Goal: Information Seeking & Learning: Understand process/instructions

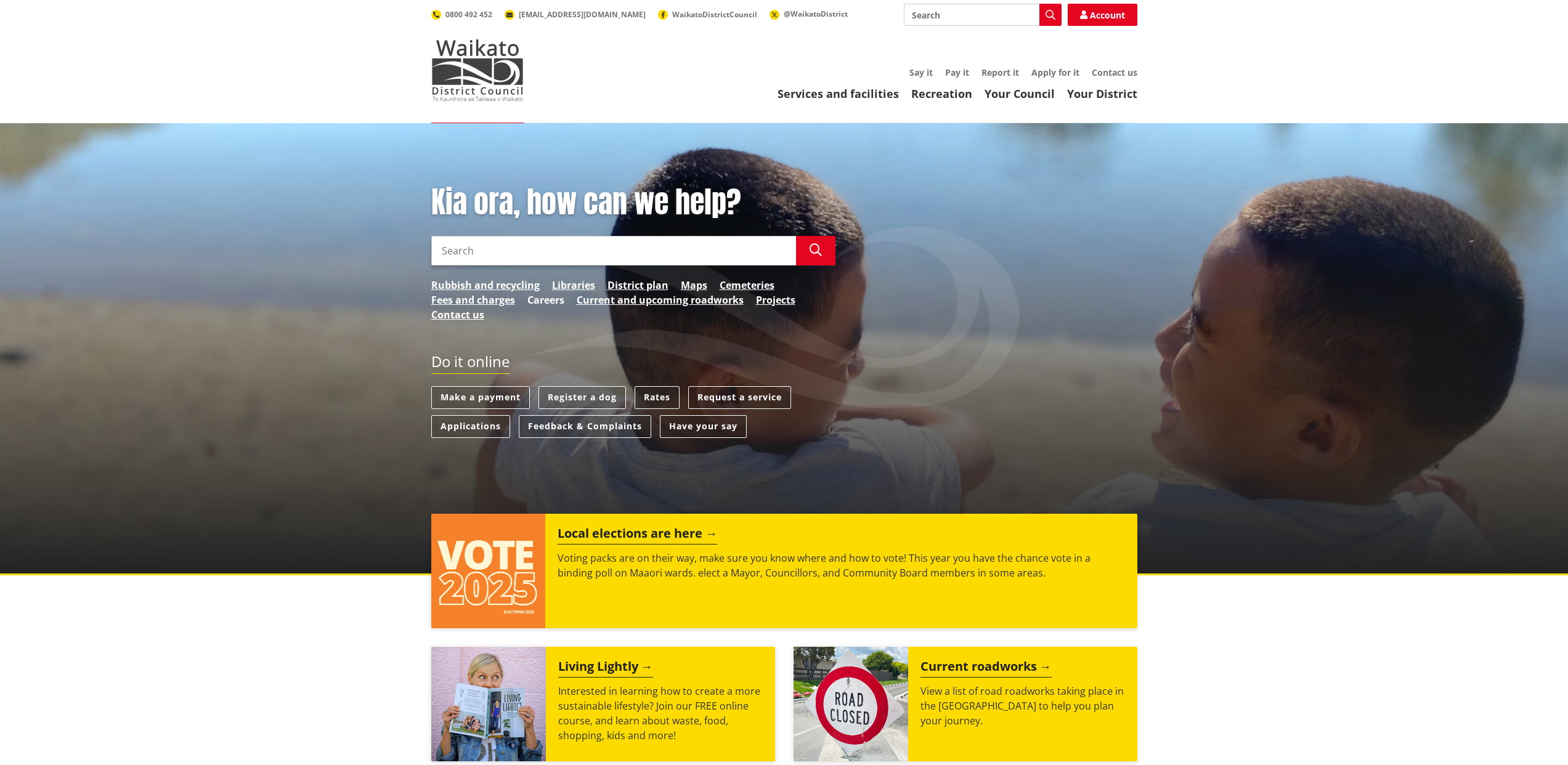
click at [546, 300] on link "Careers" at bounding box center [545, 300] width 37 height 15
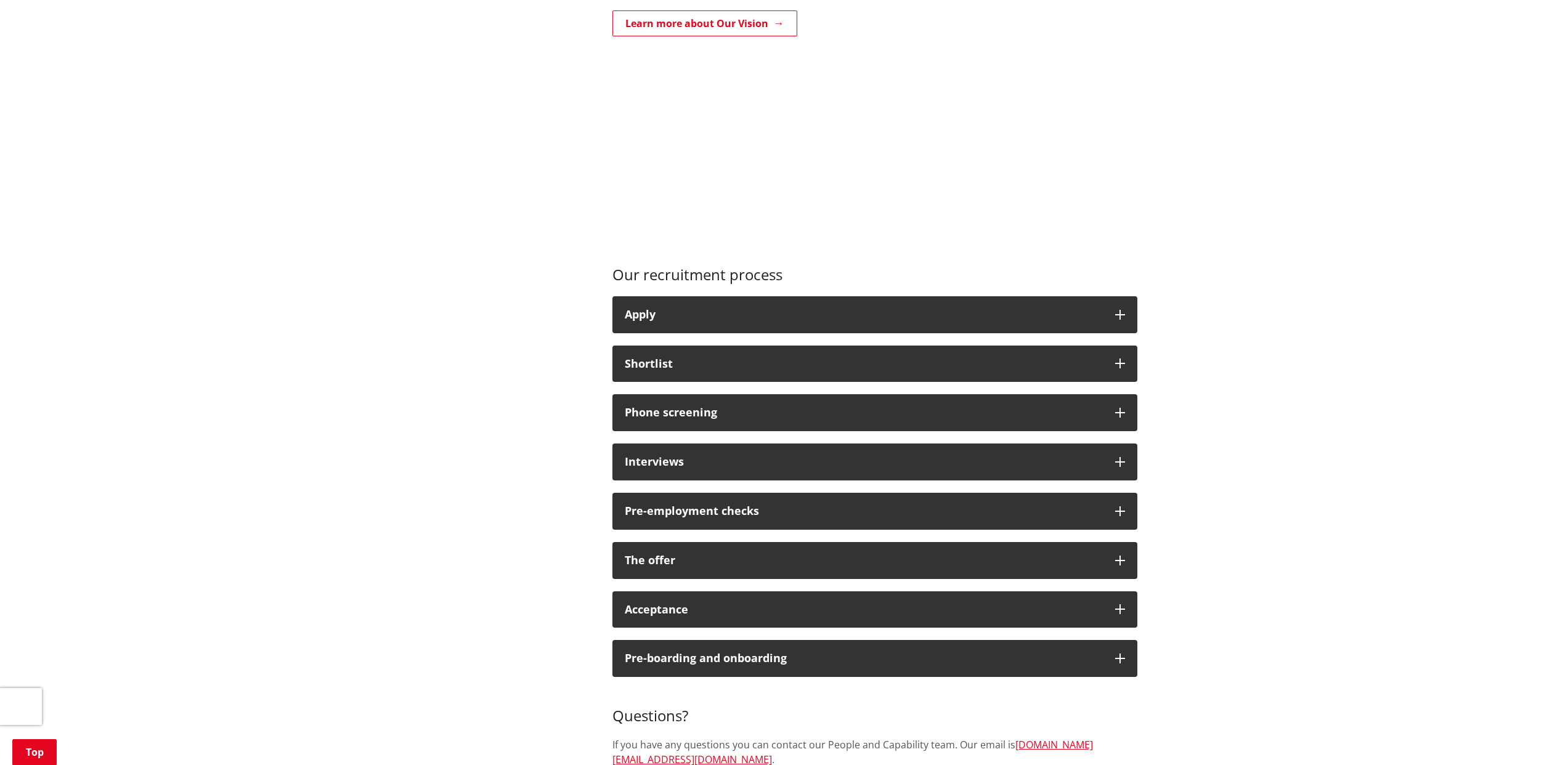
scroll to position [787, 0]
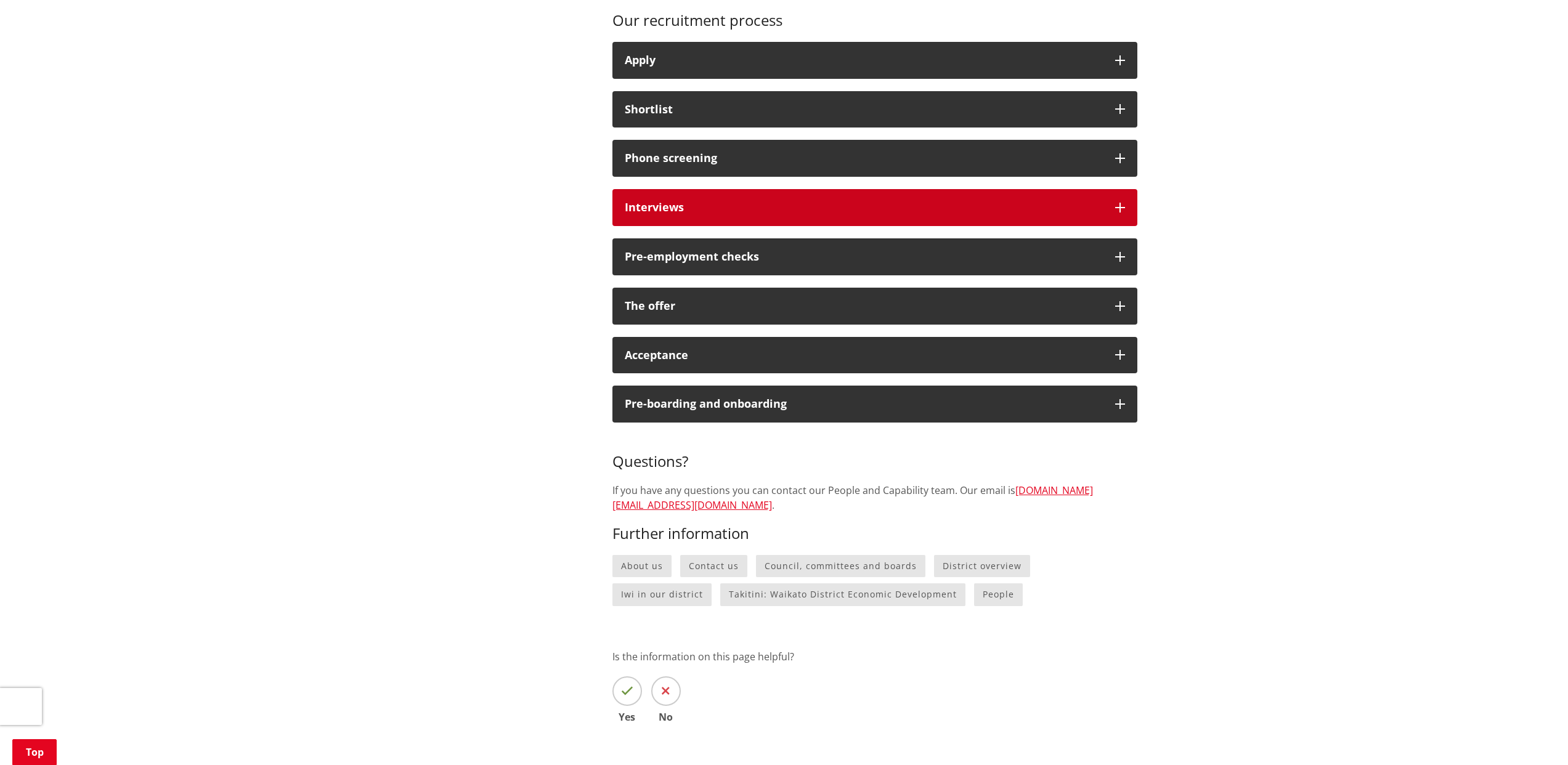
click at [686, 214] on div "Interviews" at bounding box center [864, 208] width 478 height 12
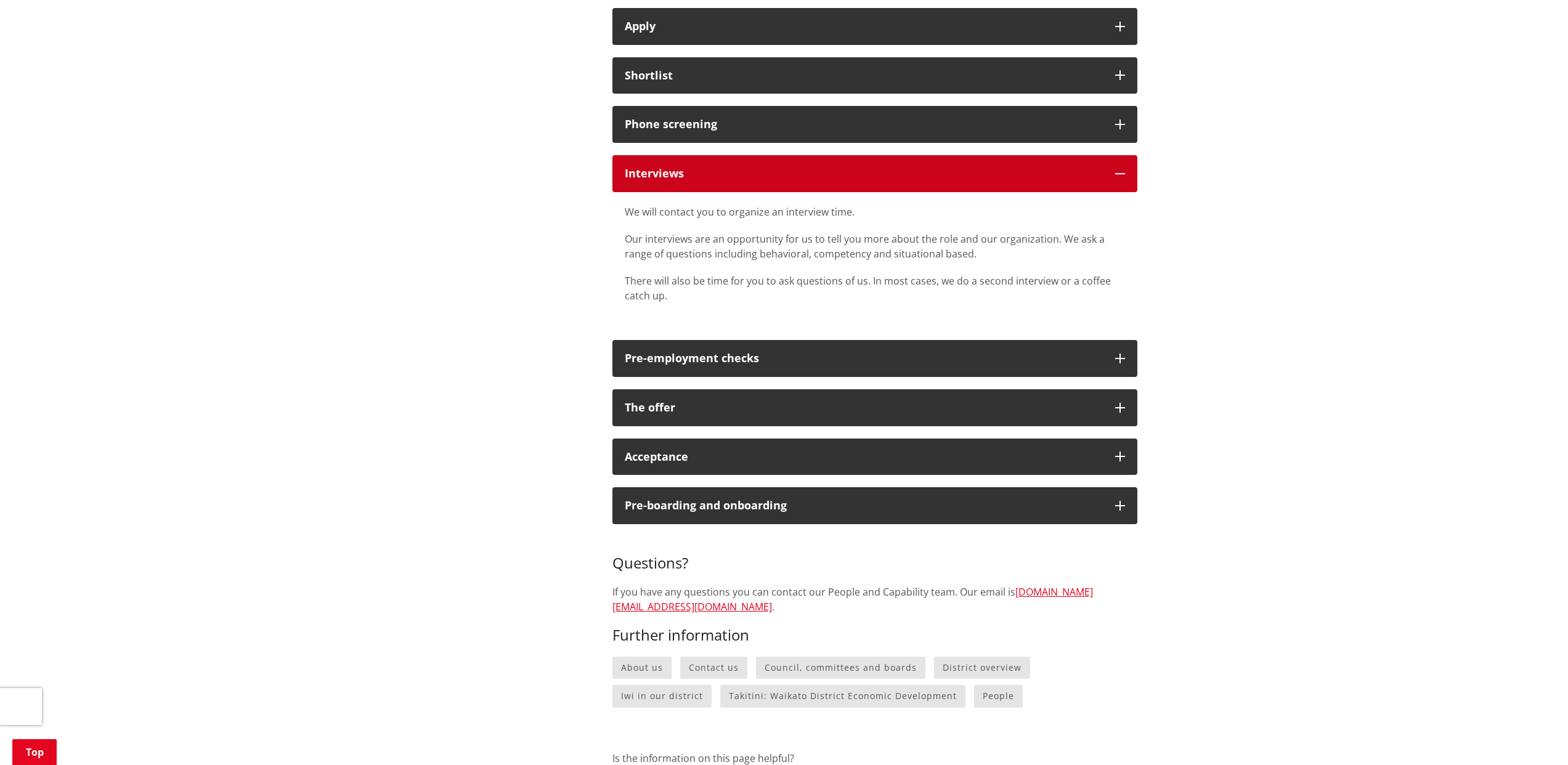
scroll to position [894, 0]
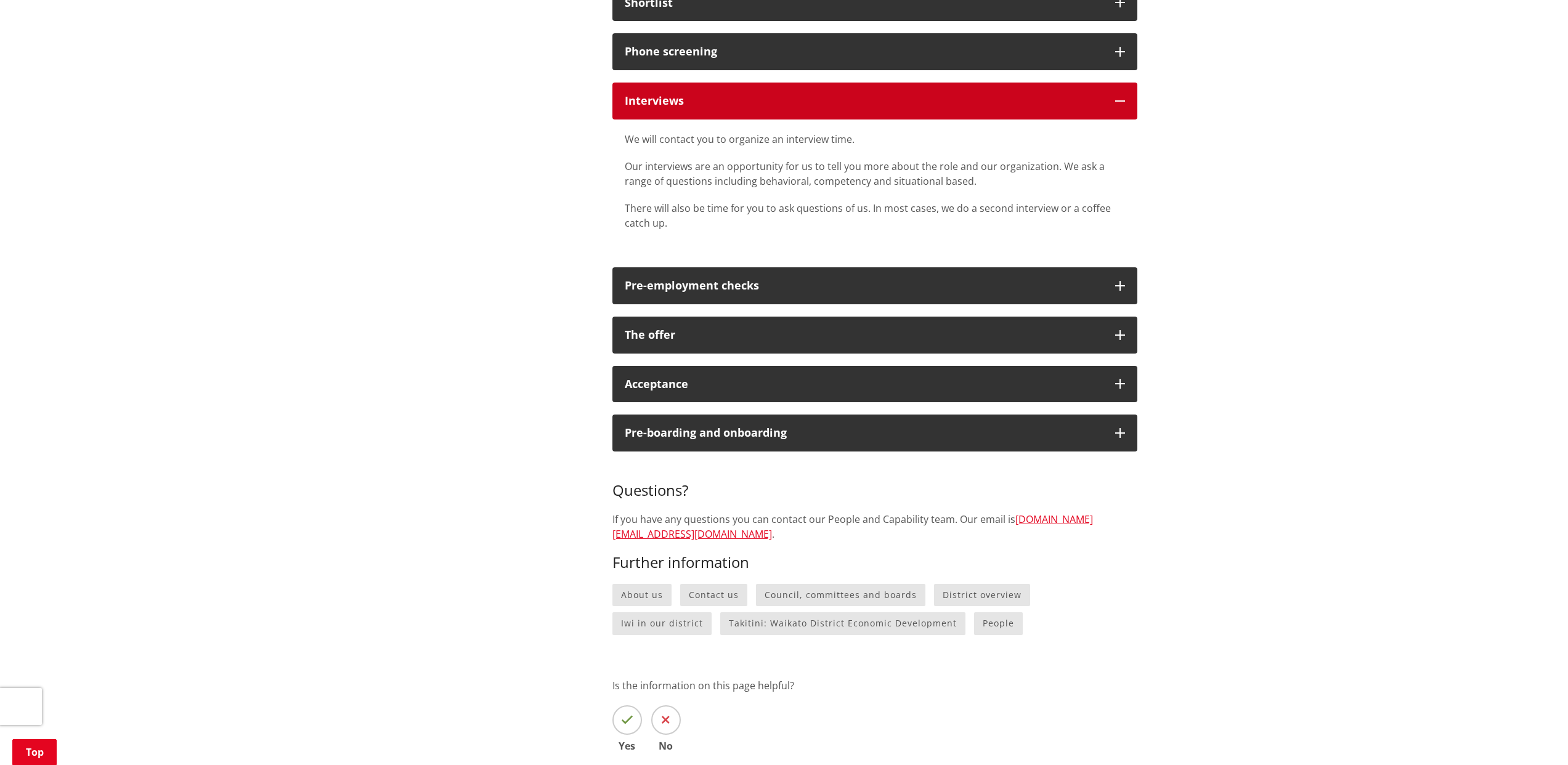
click at [693, 107] on div "Interviews" at bounding box center [864, 101] width 478 height 12
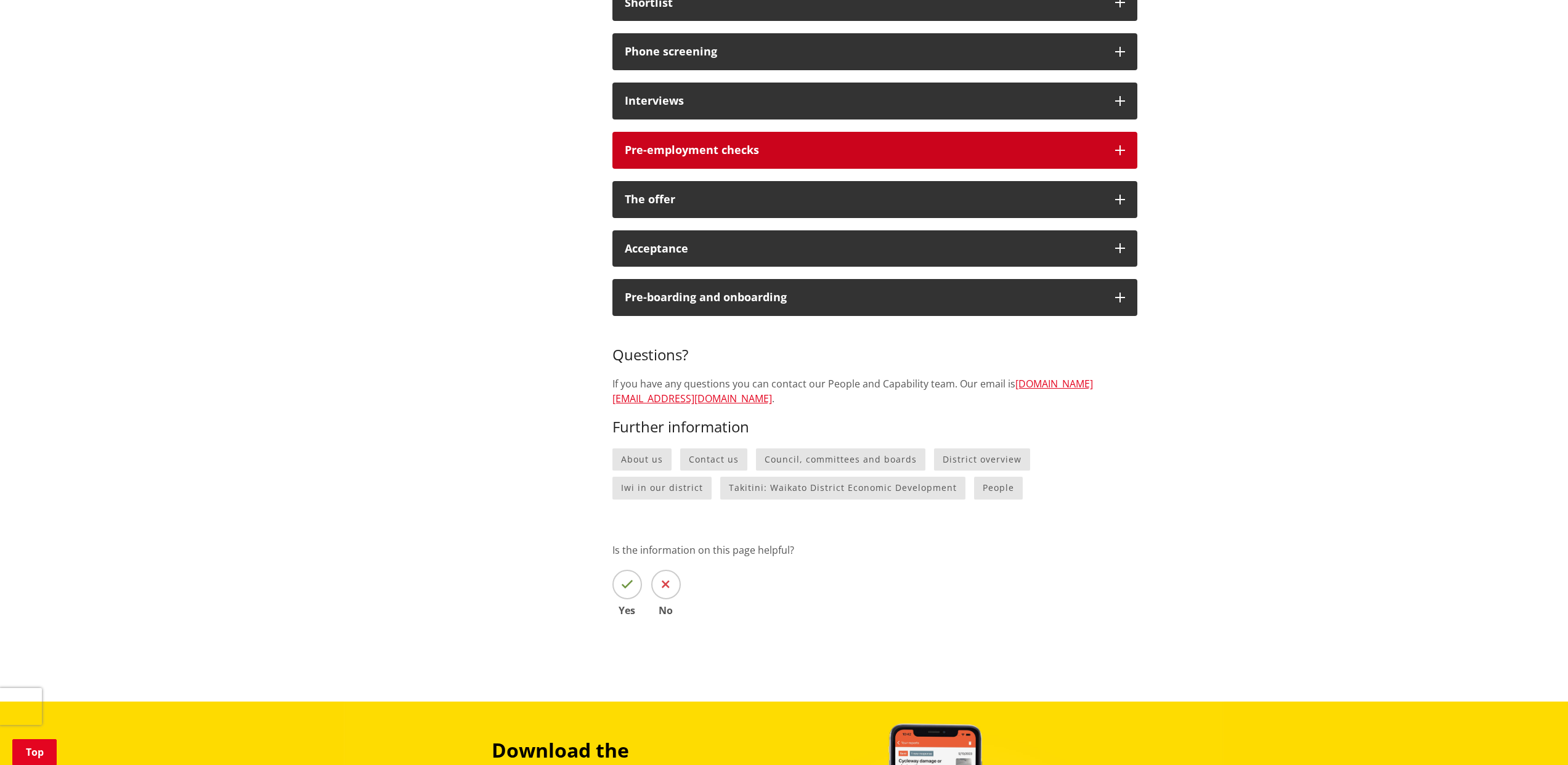
click at [692, 156] on div "Pre-employment checks" at bounding box center [864, 150] width 478 height 12
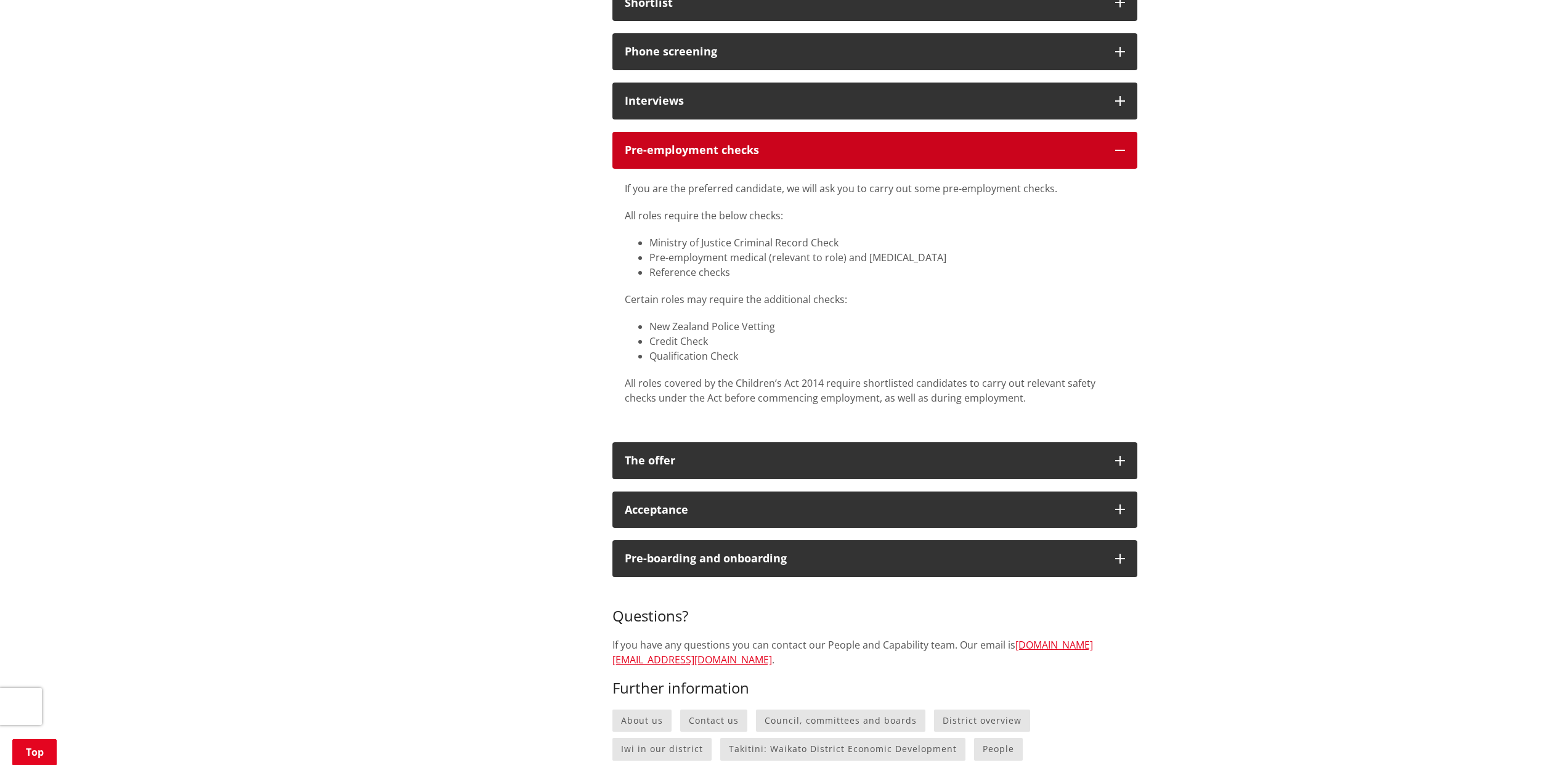
click at [825, 156] on div "Pre-employment checks" at bounding box center [864, 150] width 478 height 12
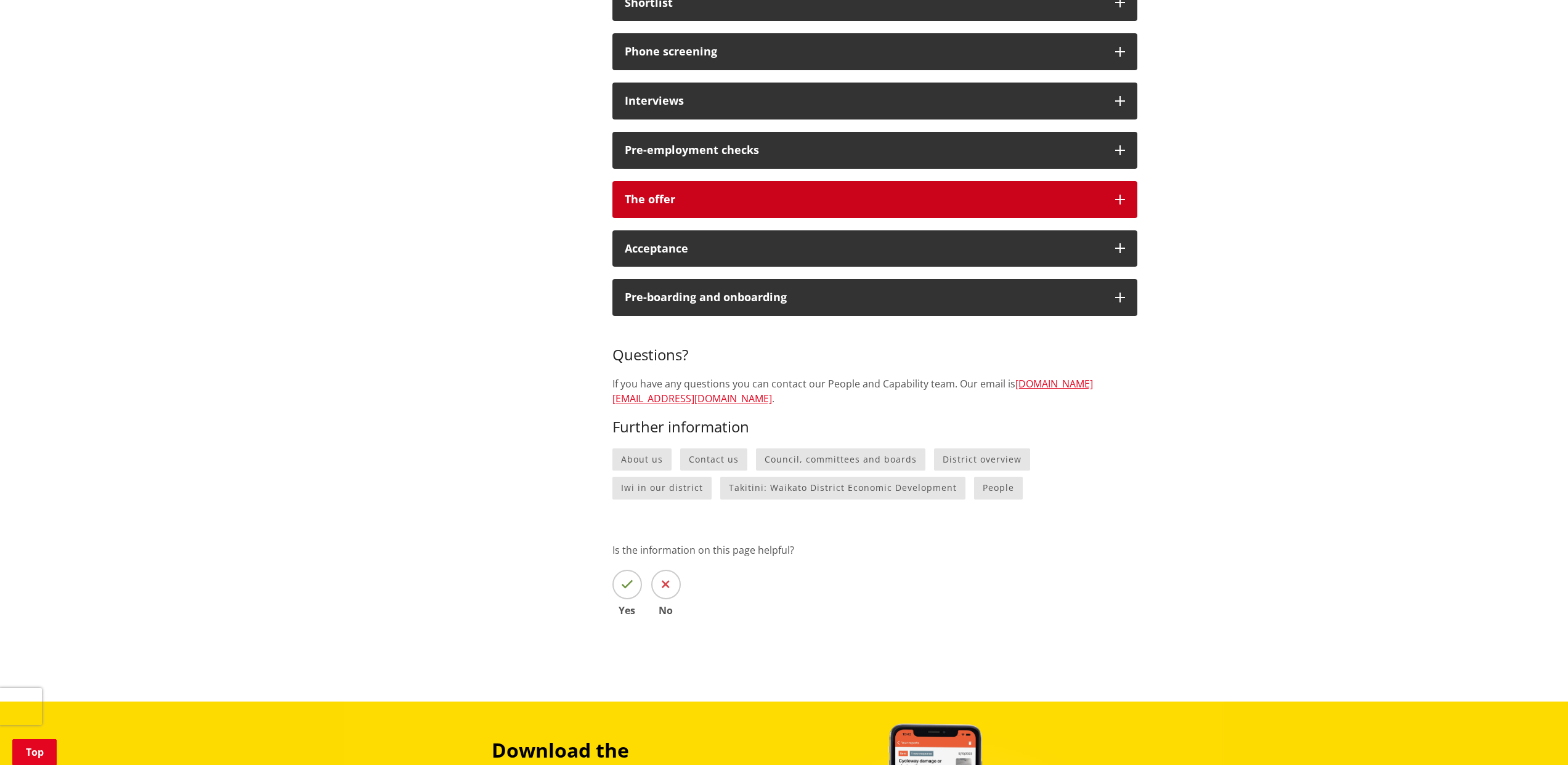
click at [803, 218] on button "The offer" at bounding box center [875, 200] width 525 height 37
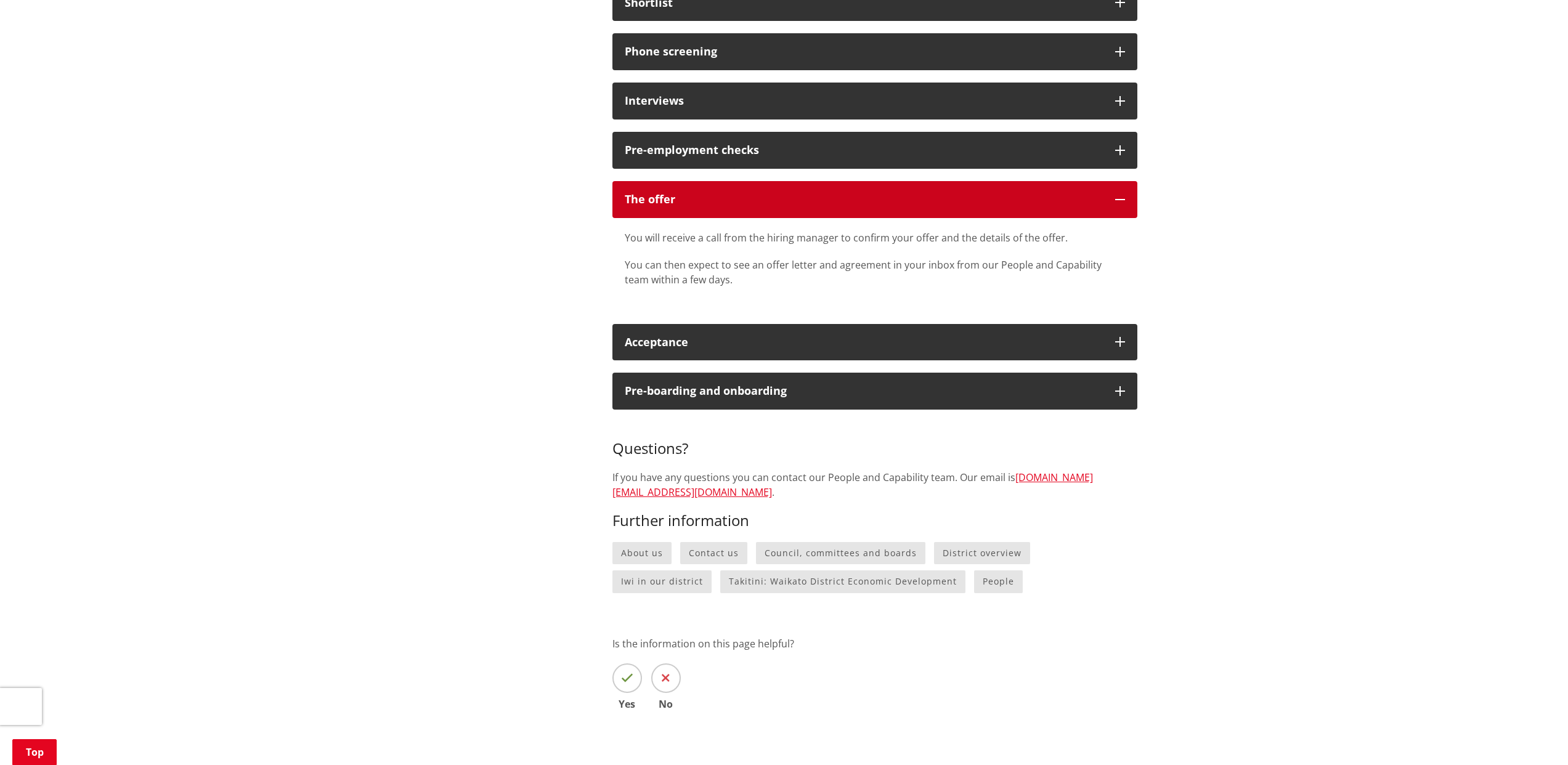
click at [780, 206] on div "The offer" at bounding box center [864, 200] width 478 height 12
